Goal: Transaction & Acquisition: Subscribe to service/newsletter

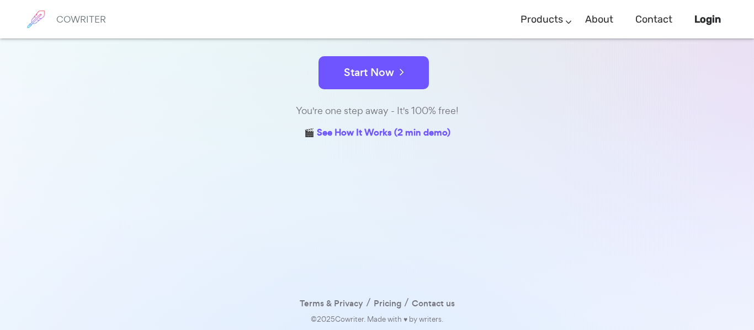
scroll to position [177, 0]
click at [395, 302] on link "Pricing" at bounding box center [387, 304] width 28 height 16
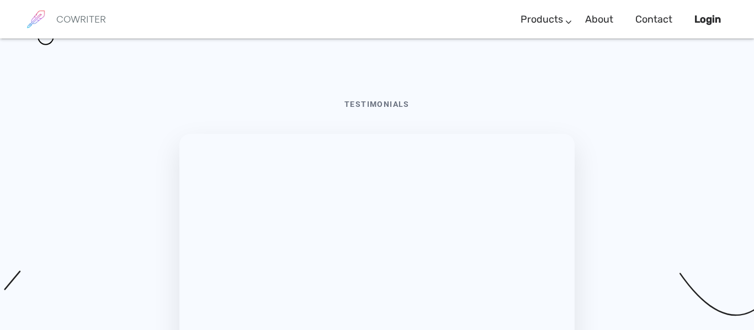
scroll to position [3785, 0]
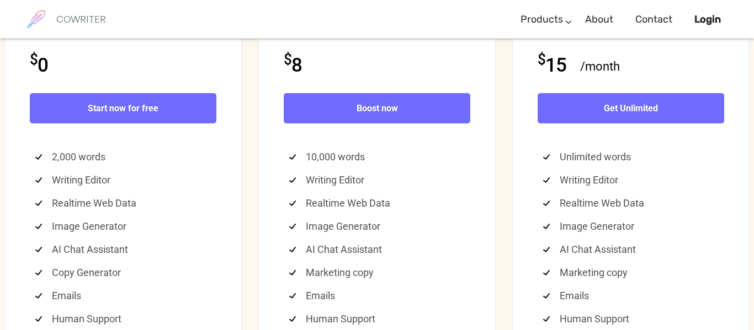
scroll to position [2907, 0]
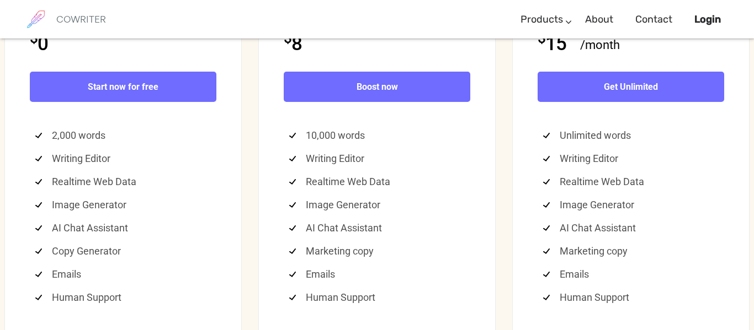
click at [146, 295] on div "Free 🎁 Try out the power of Cowriter for limited use with no commitment $ 0 Sta…" at bounding box center [122, 159] width 237 height 422
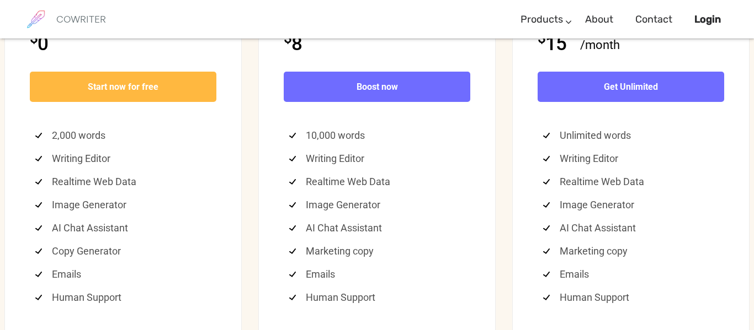
click at [130, 92] on b "Start now for free" at bounding box center [123, 87] width 71 height 10
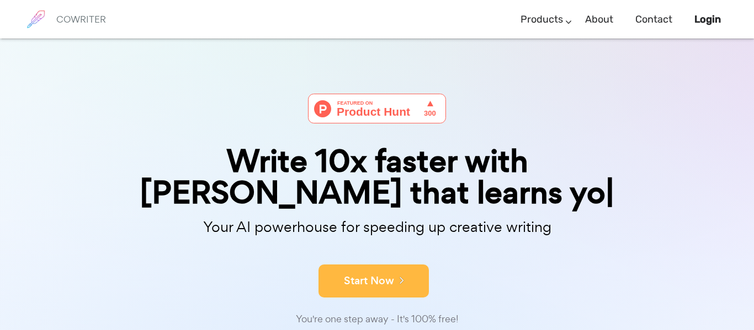
click at [377, 245] on div "Your AI powerhouse for speeding up creative writing" at bounding box center [377, 230] width 568 height 35
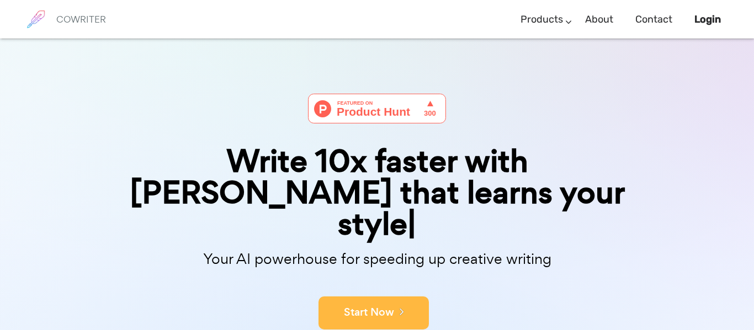
click at [375, 297] on button "Start Now" at bounding box center [373, 313] width 110 height 33
